Goal: Entertainment & Leisure: Consume media (video, audio)

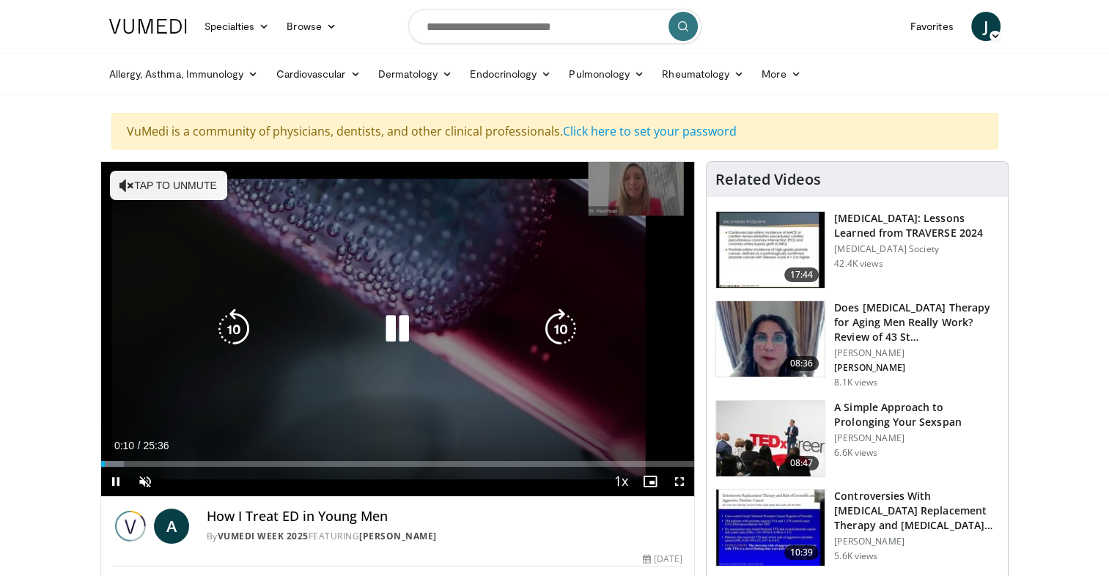
click at [598, 278] on div "10 seconds Tap to unmute" at bounding box center [398, 329] width 594 height 334
click at [400, 325] on icon "Video Player" at bounding box center [397, 329] width 41 height 41
click at [364, 360] on div "10 seconds Tap to unmute" at bounding box center [398, 329] width 594 height 334
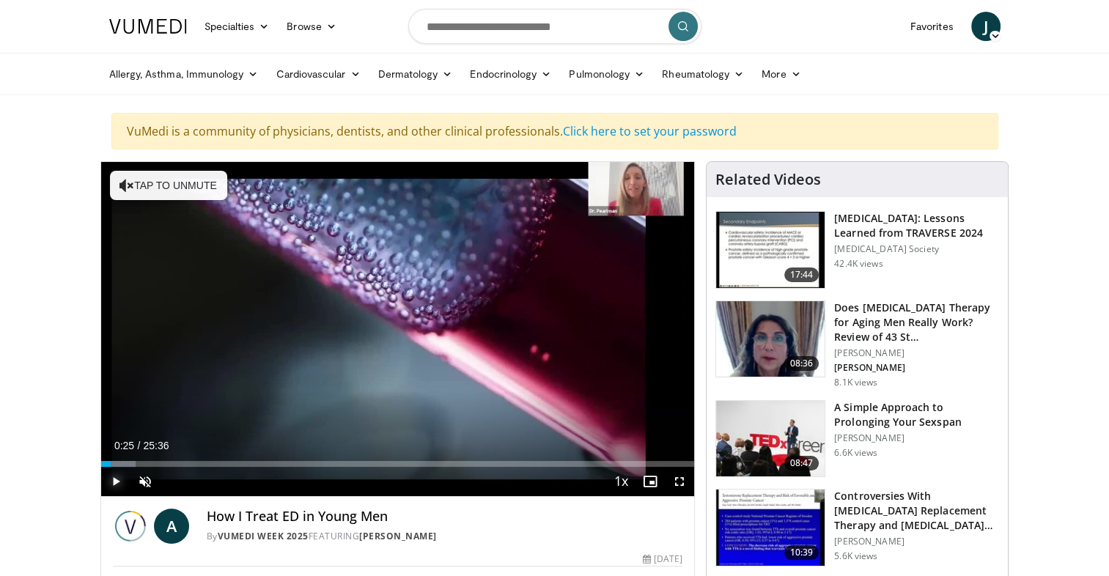
click at [117, 477] on span "Video Player" at bounding box center [115, 481] width 29 height 29
click at [139, 480] on span "Video Player" at bounding box center [145, 481] width 29 height 29
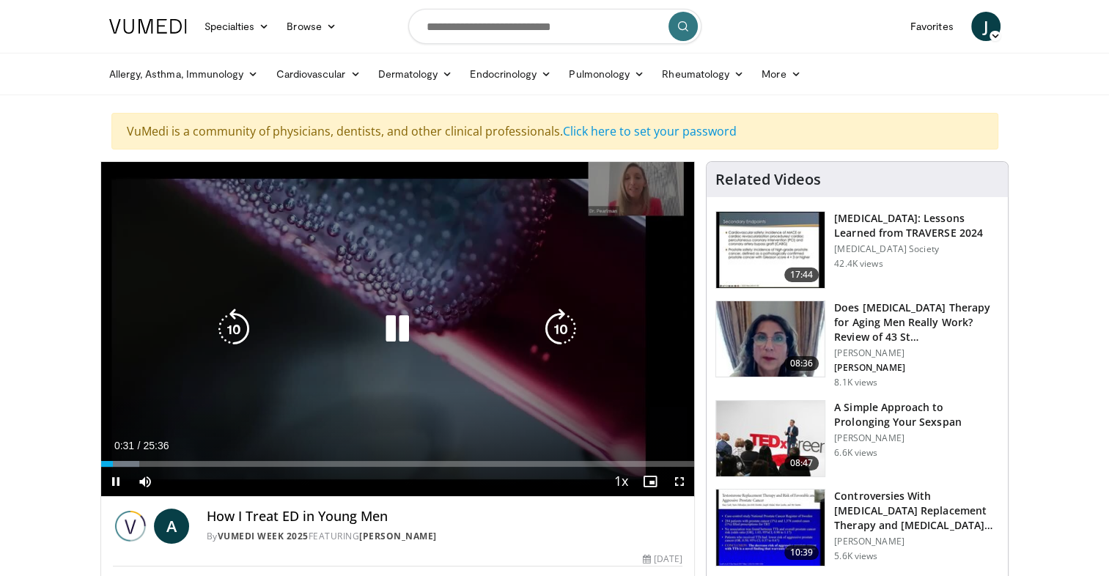
click at [370, 370] on div "10 seconds Tap to unmute" at bounding box center [398, 329] width 594 height 334
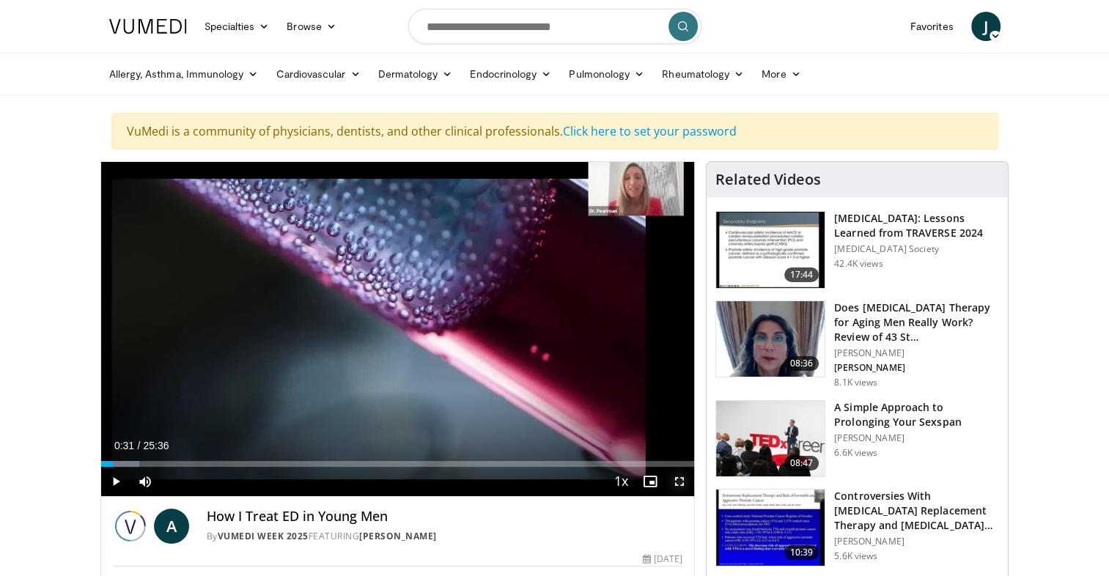
click at [675, 478] on span "Video Player" at bounding box center [679, 481] width 29 height 29
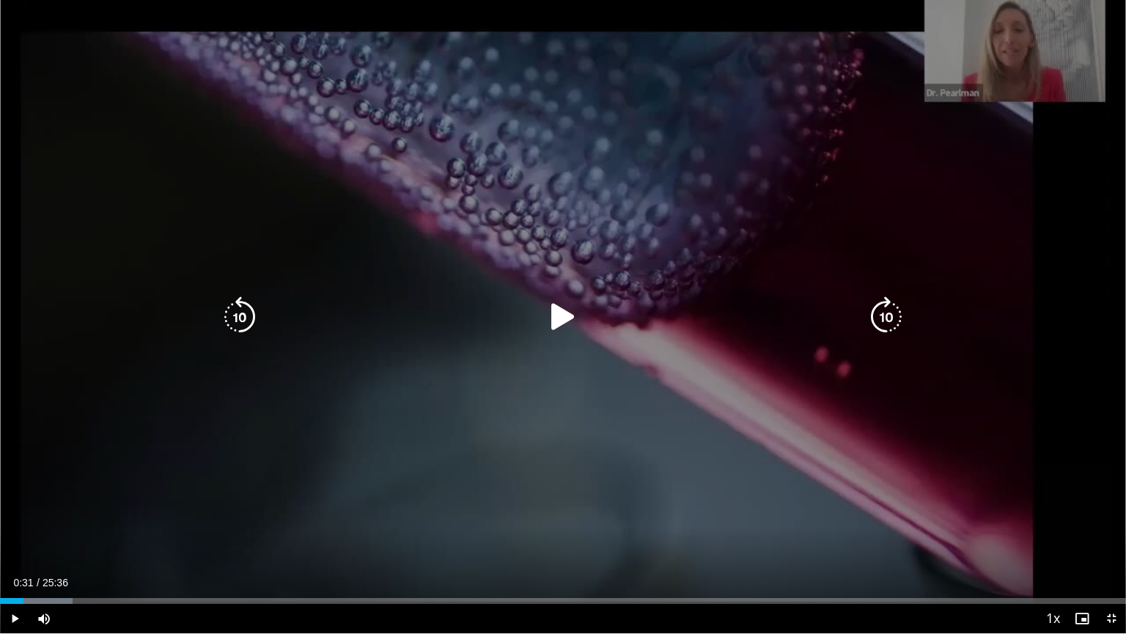
click at [622, 381] on div "10 seconds Tap to unmute" at bounding box center [563, 316] width 1126 height 633
click at [954, 305] on div "10 seconds Tap to unmute" at bounding box center [563, 316] width 1126 height 633
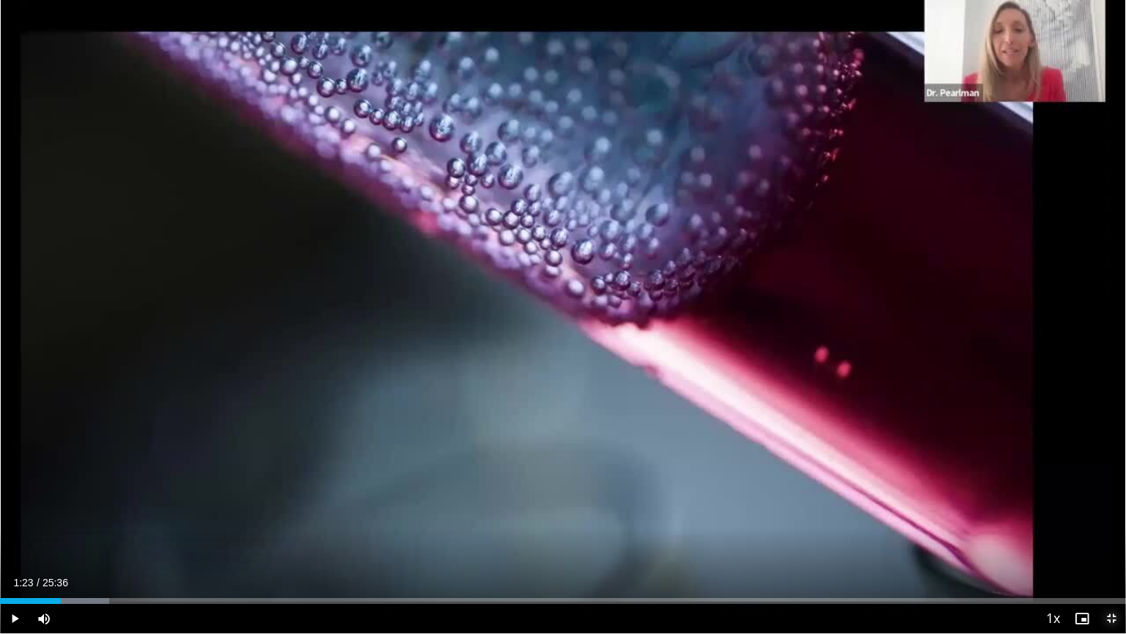
drag, startPoint x: 1112, startPoint y: 620, endPoint x: 1101, endPoint y: 565, distance: 55.9
click at [1109, 576] on span "Video Player" at bounding box center [1111, 617] width 29 height 29
